Goal: Task Accomplishment & Management: Complete application form

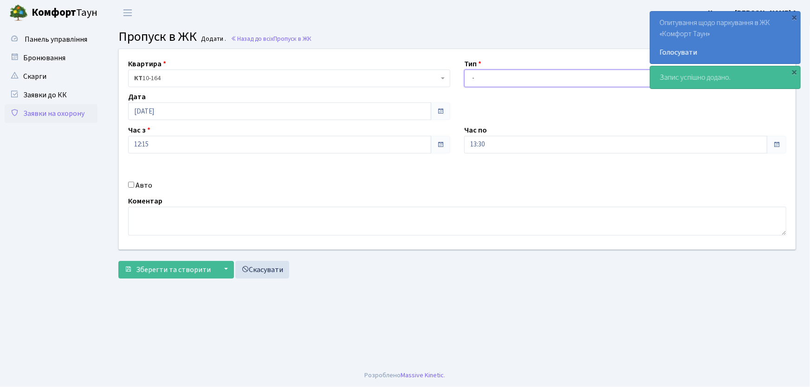
drag, startPoint x: 501, startPoint y: 79, endPoint x: 501, endPoint y: 85, distance: 6.0
click at [501, 81] on select "- Доставка Таксі Гості Сервіс" at bounding box center [625, 79] width 322 height 18
select select "1"
click at [464, 70] on select "- Доставка Таксі Гості Сервіс" at bounding box center [625, 79] width 322 height 18
drag, startPoint x: 494, startPoint y: 138, endPoint x: 454, endPoint y: 142, distance: 40.1
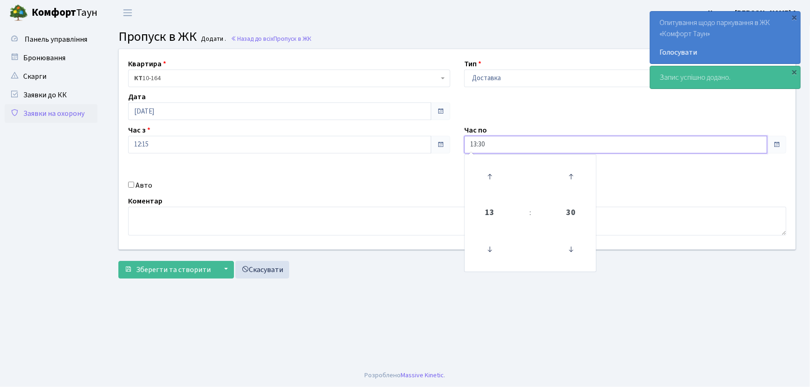
click at [454, 142] on div "Квартира <b>КТ</b>&nbsp;&nbsp;&nbsp;&nbsp;10-164 КТ 10-164 Тип - Доставка Таксі…" at bounding box center [457, 149] width 690 height 200
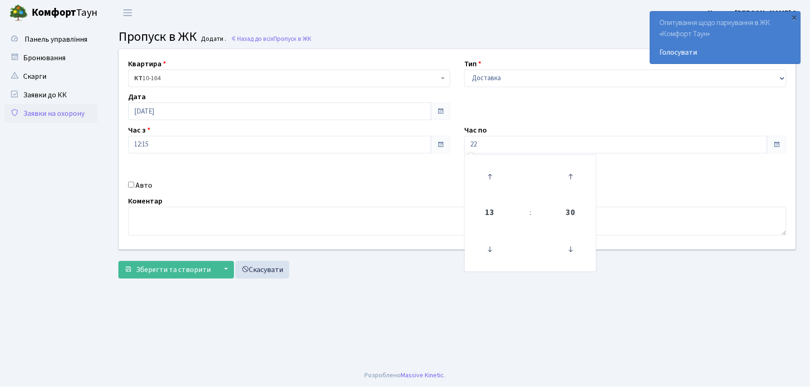
type input "22:00"
drag, startPoint x: 131, startPoint y: 182, endPoint x: 135, endPoint y: 192, distance: 10.0
click at [131, 185] on input "Авто" at bounding box center [131, 185] width 6 height 6
checkbox input "true"
type input "КІ6760АВ"
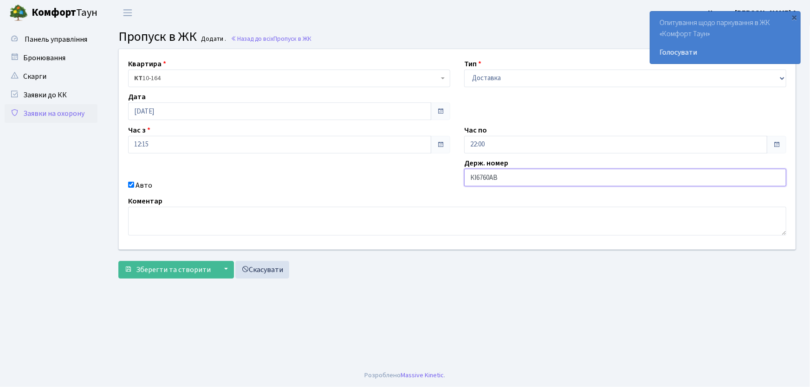
click at [118, 261] on button "Зберегти та створити" at bounding box center [167, 270] width 98 height 18
